Goal: Task Accomplishment & Management: Manage account settings

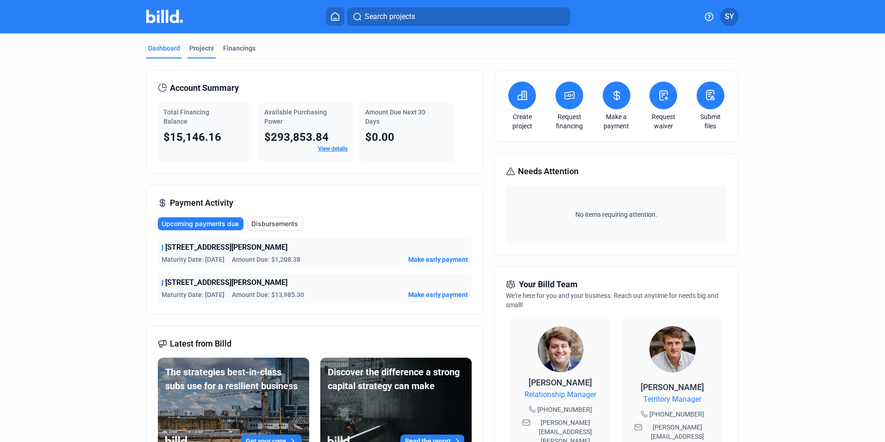
click at [194, 49] on div "Projects" at bounding box center [201, 48] width 25 height 9
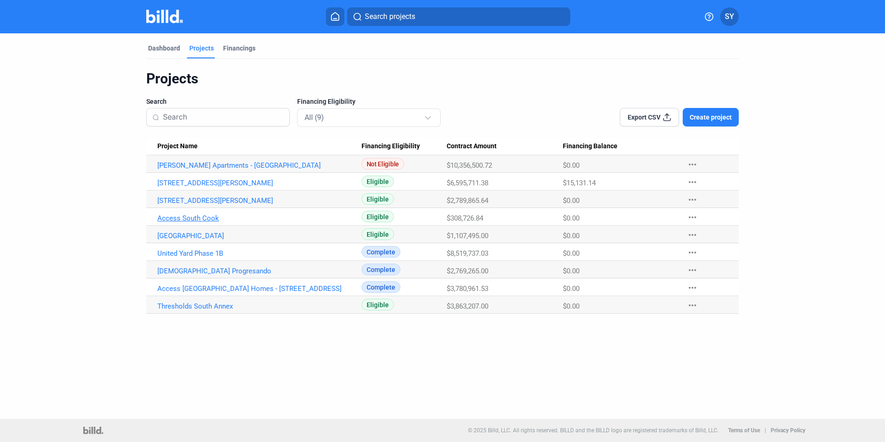
click at [181, 218] on link "Access South Cook" at bounding box center [259, 218] width 204 height 8
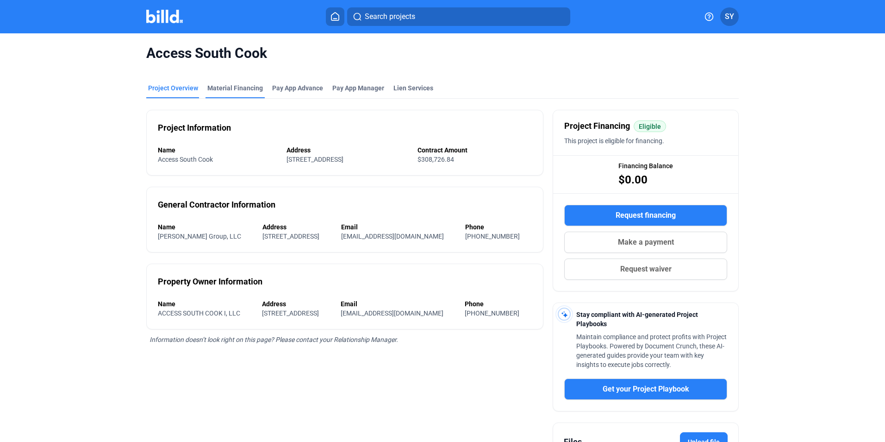
click at [233, 89] on div "Material Financing" at bounding box center [235, 87] width 56 height 9
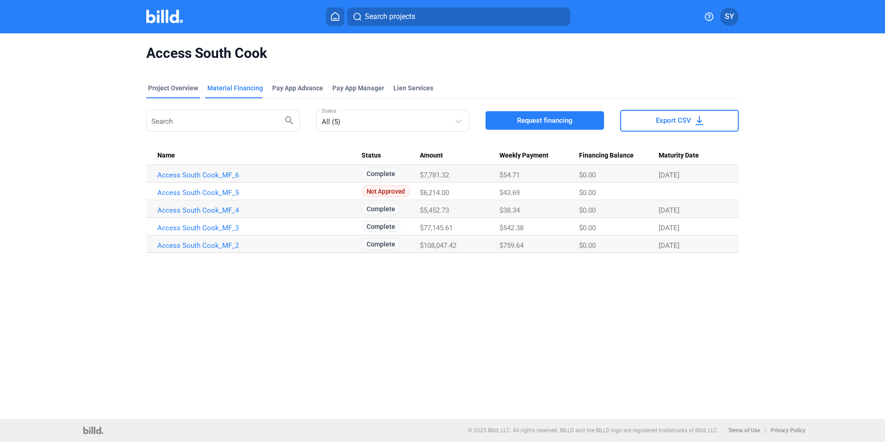
click at [175, 85] on div "Project Overview" at bounding box center [173, 87] width 50 height 9
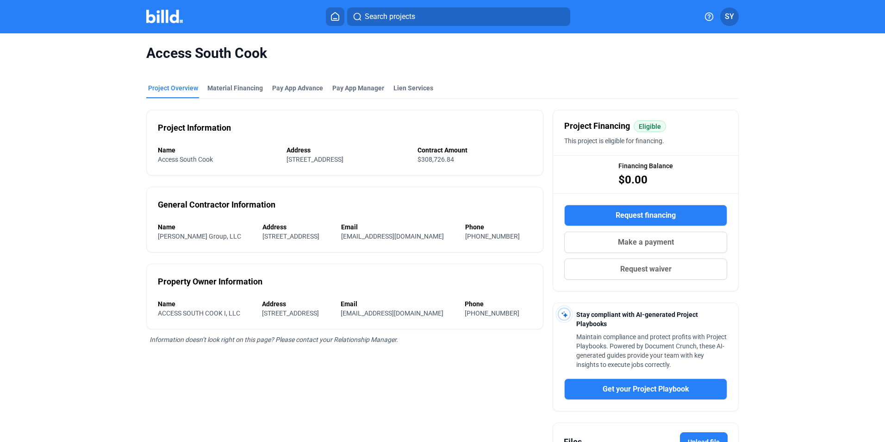
click at [335, 14] on icon at bounding box center [335, 16] width 9 height 9
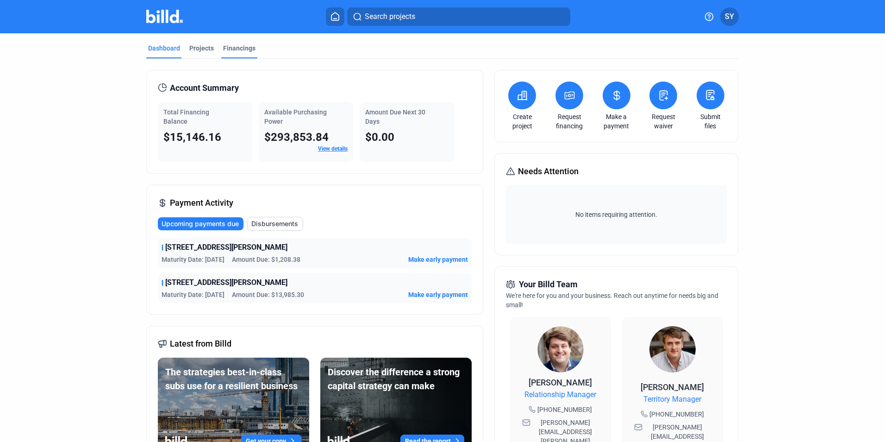
click at [231, 48] on div "Financings" at bounding box center [239, 48] width 32 height 9
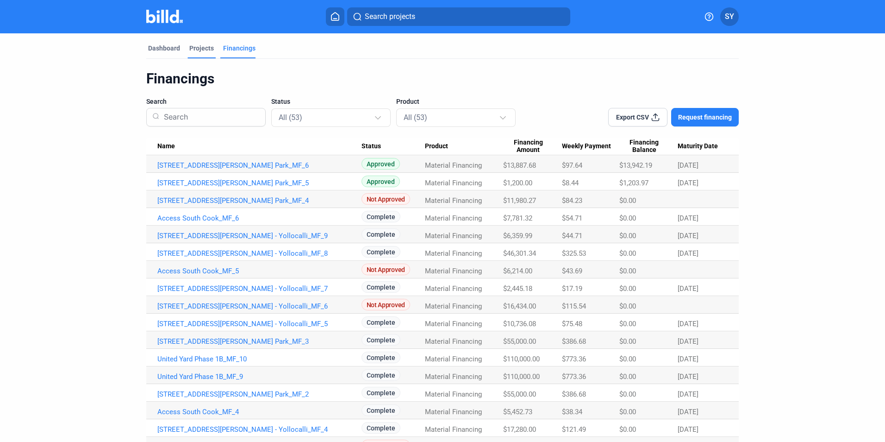
click at [194, 46] on div "Projects" at bounding box center [201, 48] width 25 height 9
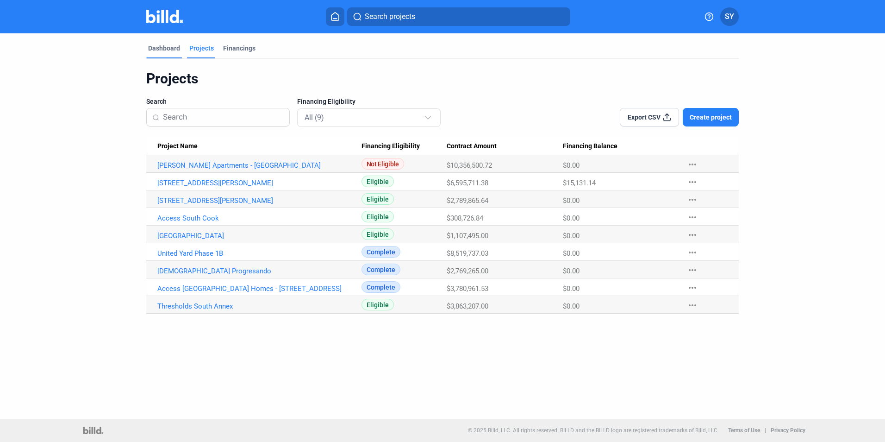
click at [171, 49] on div "Dashboard" at bounding box center [164, 48] width 32 height 9
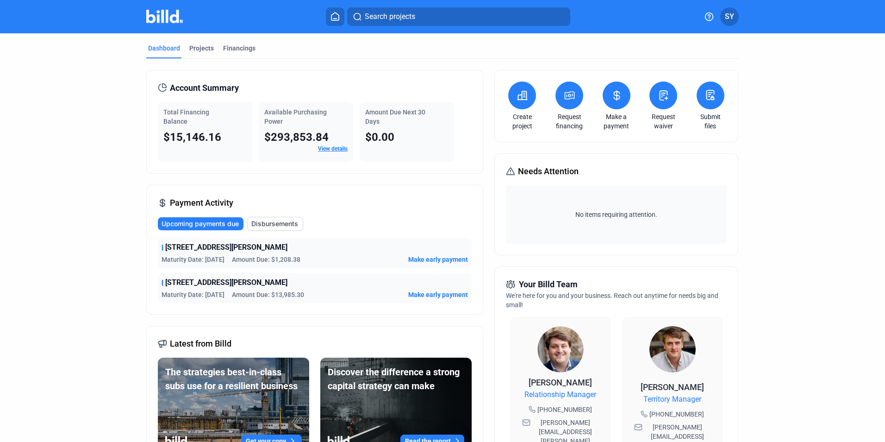
click at [613, 106] on button at bounding box center [617, 95] width 28 height 28
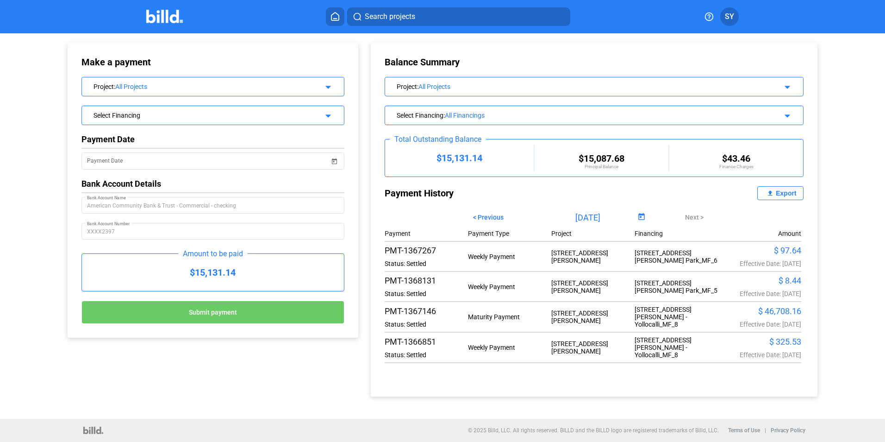
click at [457, 84] on div "All Projects" at bounding box center [586, 86] width 334 height 7
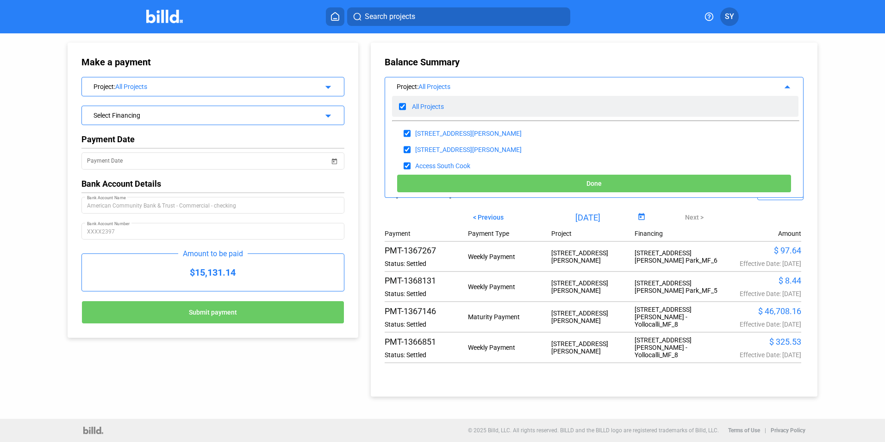
click at [404, 104] on input "checkbox" at bounding box center [402, 107] width 7 height 14
checkbox input "false"
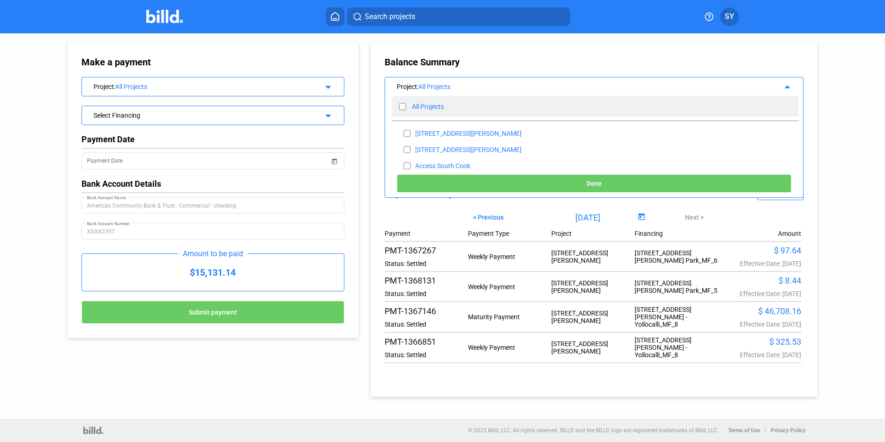
checkbox input "false"
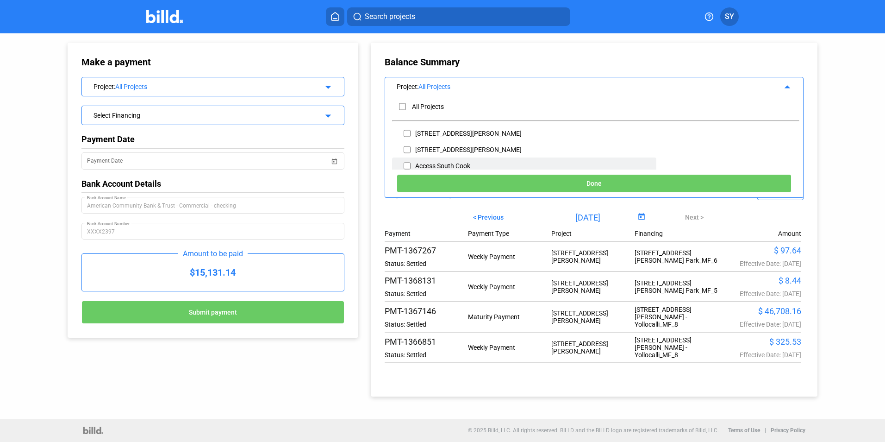
click at [404, 164] on input "checkbox" at bounding box center [407, 166] width 7 height 14
checkbox input "true"
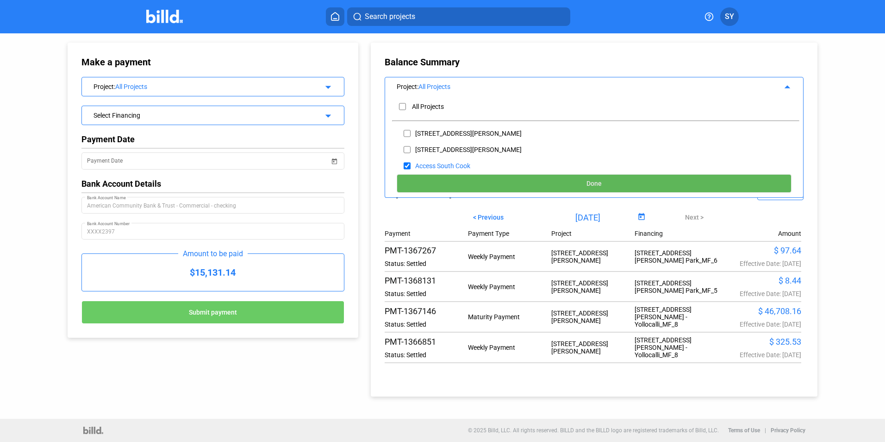
click at [597, 182] on span "Done" at bounding box center [594, 183] width 15 height 7
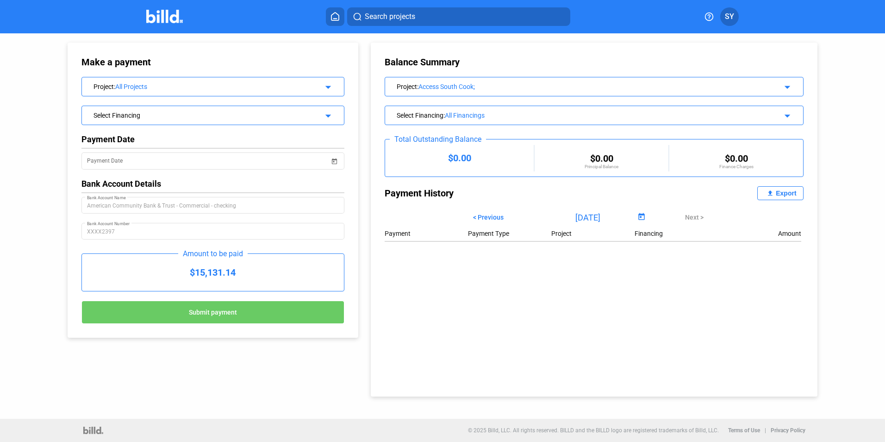
click at [487, 215] on span "< Previous" at bounding box center [488, 216] width 31 height 7
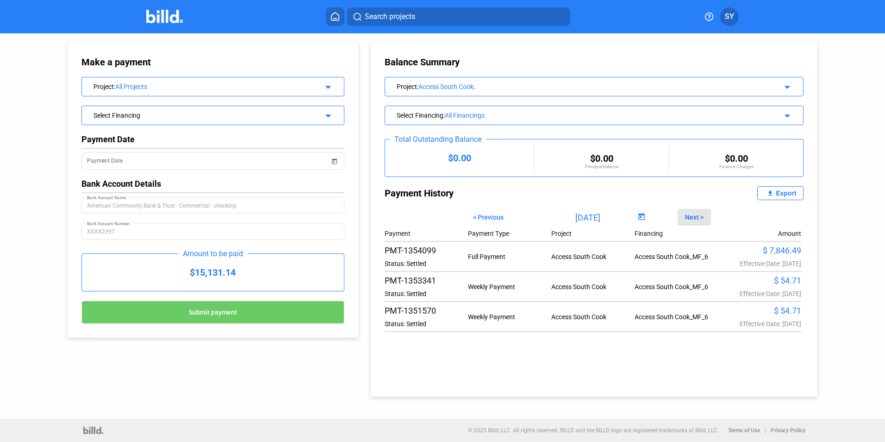
click at [699, 217] on span "Next >" at bounding box center [694, 216] width 19 height 7
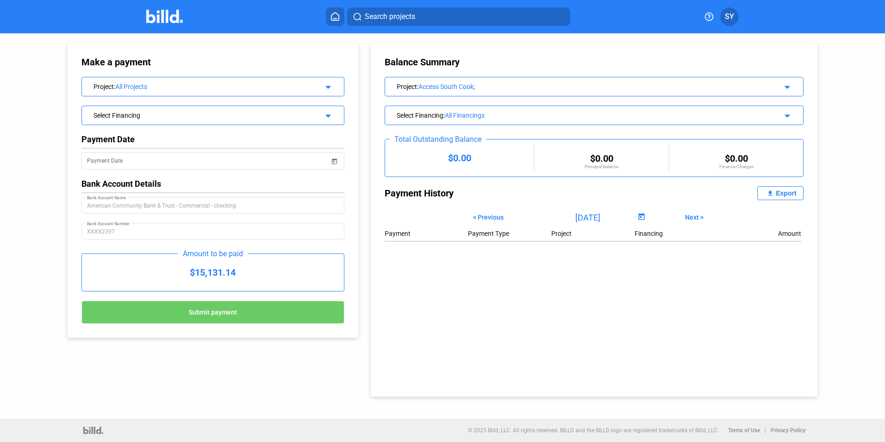
click at [699, 217] on span "Next >" at bounding box center [694, 216] width 19 height 7
type input "[DATE]"
click at [334, 18] on icon at bounding box center [335, 16] width 9 height 9
